Goal: Task Accomplishment & Management: Manage account settings

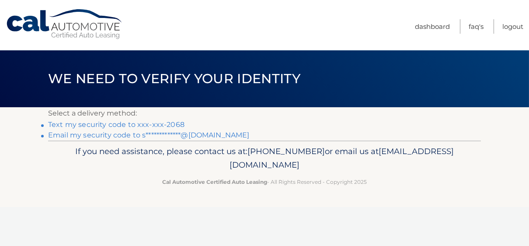
click at [160, 124] on link "Text my security code to xxx-xxx-2068" at bounding box center [116, 124] width 136 height 8
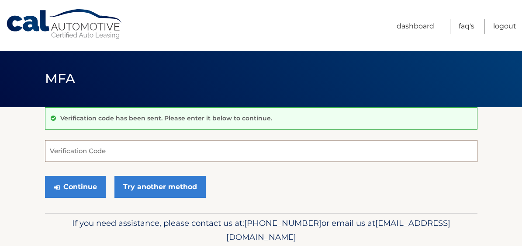
click at [131, 151] on input "Verification Code" at bounding box center [261, 151] width 433 height 22
click at [130, 150] on input "Verification Code" at bounding box center [261, 151] width 433 height 22
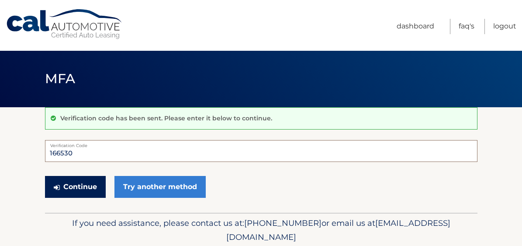
type input "166530"
click at [93, 185] on button "Continue" at bounding box center [75, 187] width 61 height 22
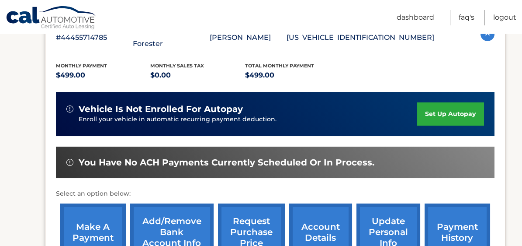
scroll to position [175, 0]
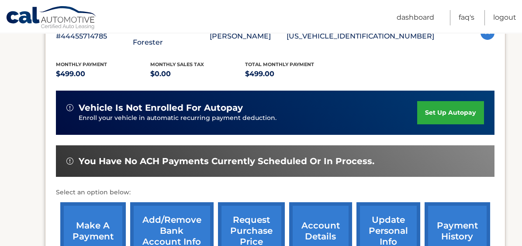
click at [103, 220] on link "make a payment" at bounding box center [93, 230] width 66 height 57
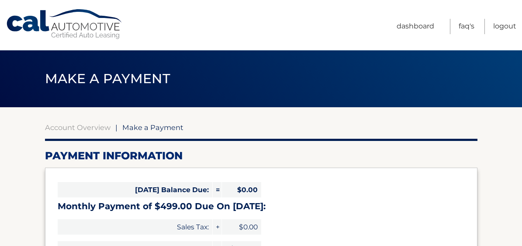
select select "ZGEwNGM5ZWMtMmVmNi00YzVhLTkwODktZDhkM2VkODMyM2I2"
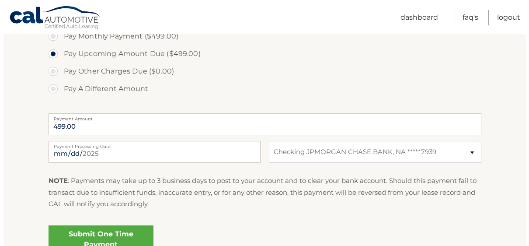
scroll to position [306, 0]
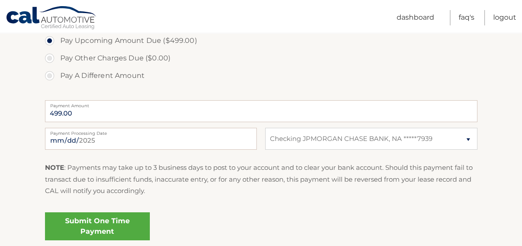
click at [132, 230] on link "Submit One Time Payment" at bounding box center [97, 226] width 105 height 28
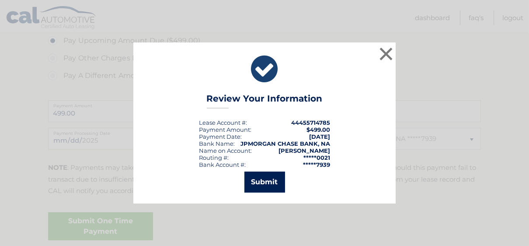
click at [259, 188] on button "Submit" at bounding box center [264, 181] width 41 height 21
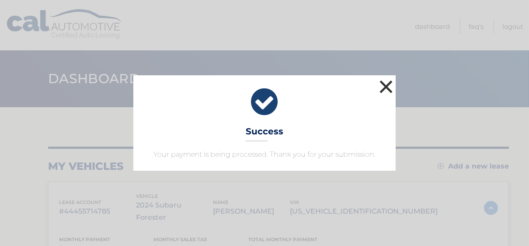
click at [388, 87] on button "×" at bounding box center [385, 86] width 17 height 17
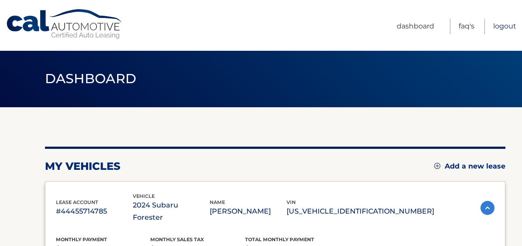
click at [508, 31] on link "Logout" at bounding box center [504, 26] width 23 height 15
